Goal: Navigation & Orientation: Find specific page/section

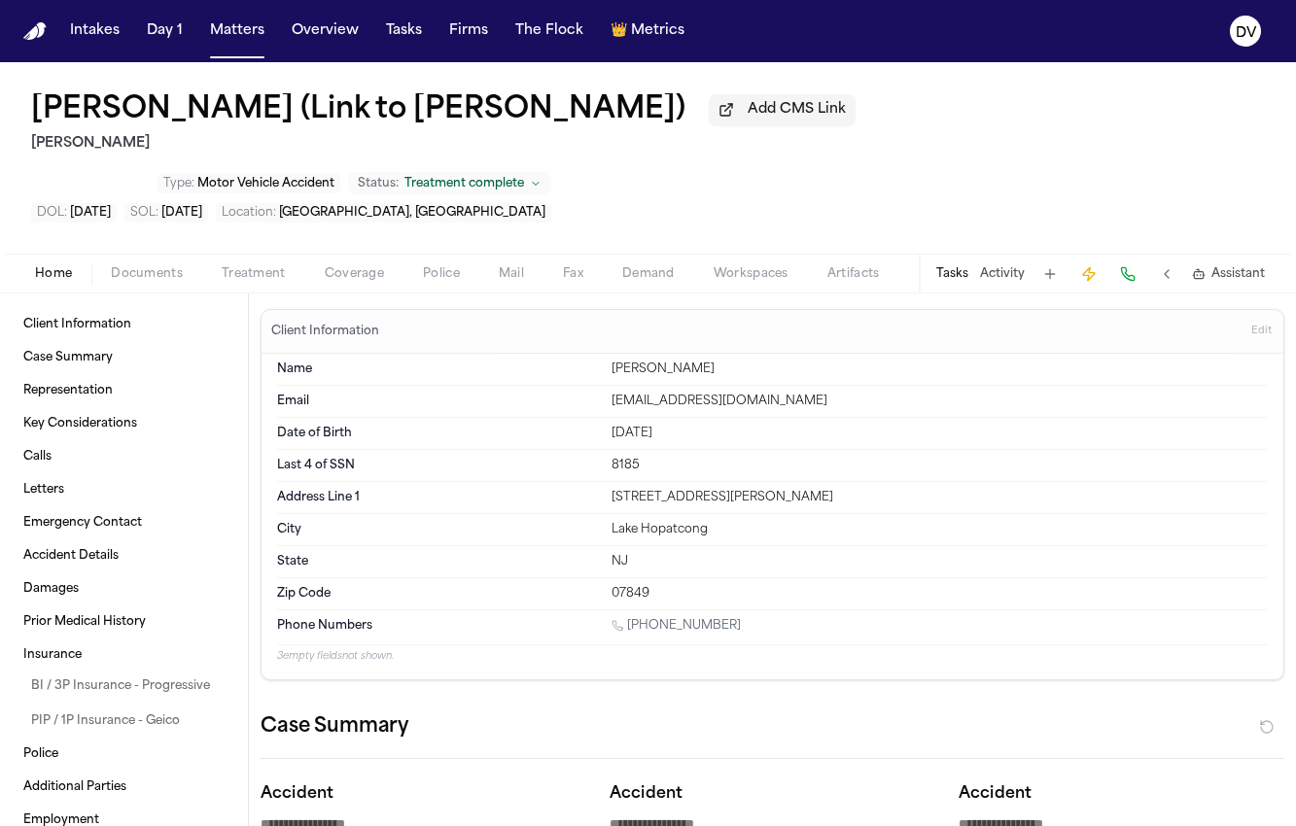
scroll to position [666, 0]
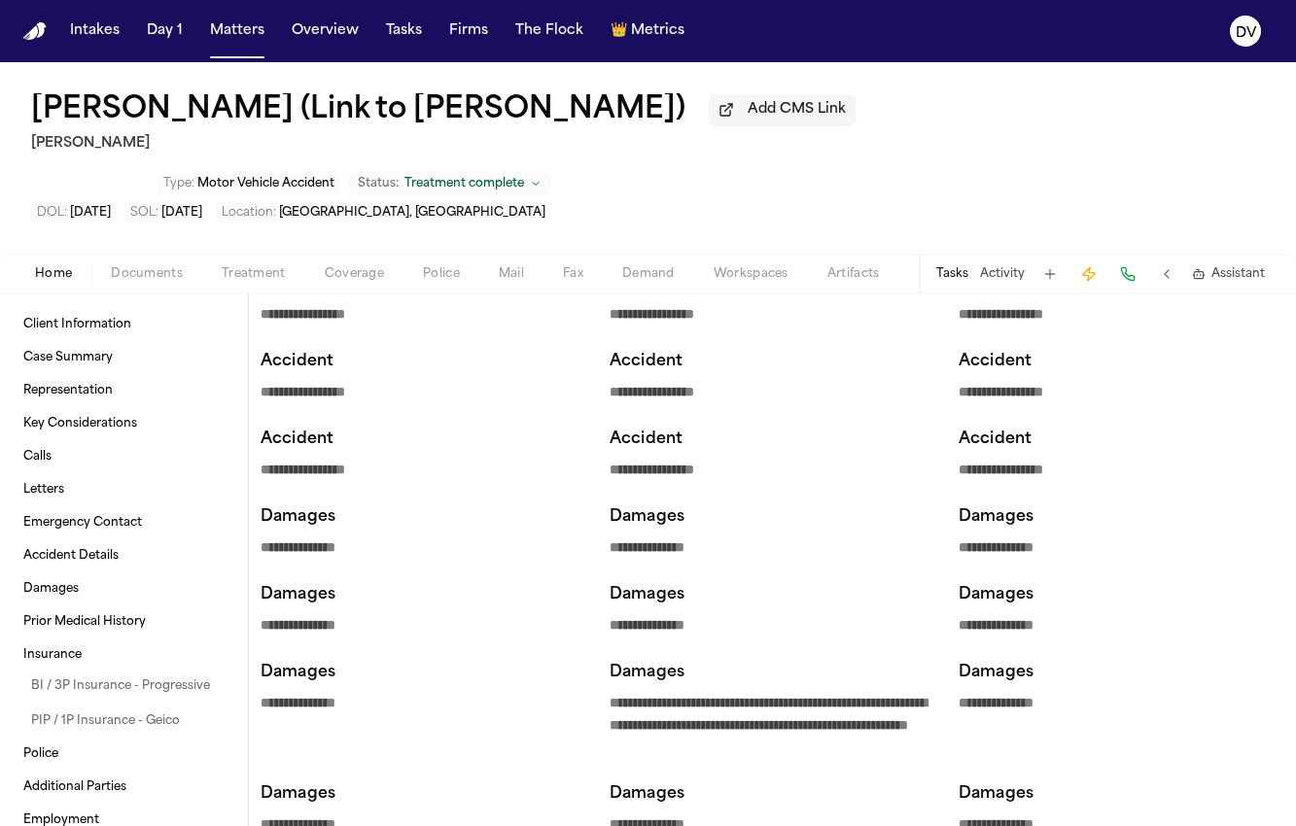
click at [46, 25] on img "Home" at bounding box center [34, 31] width 23 height 18
